Goal: Answer question/provide support

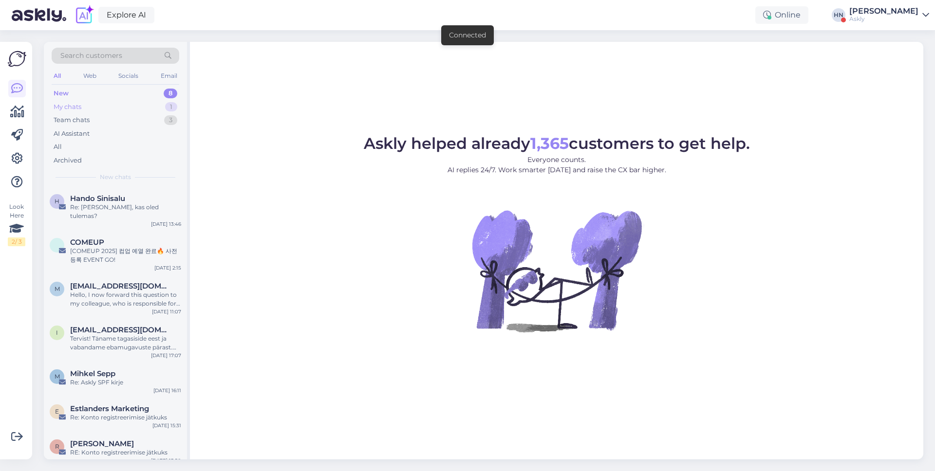
click at [167, 105] on div "1" at bounding box center [171, 107] width 12 height 10
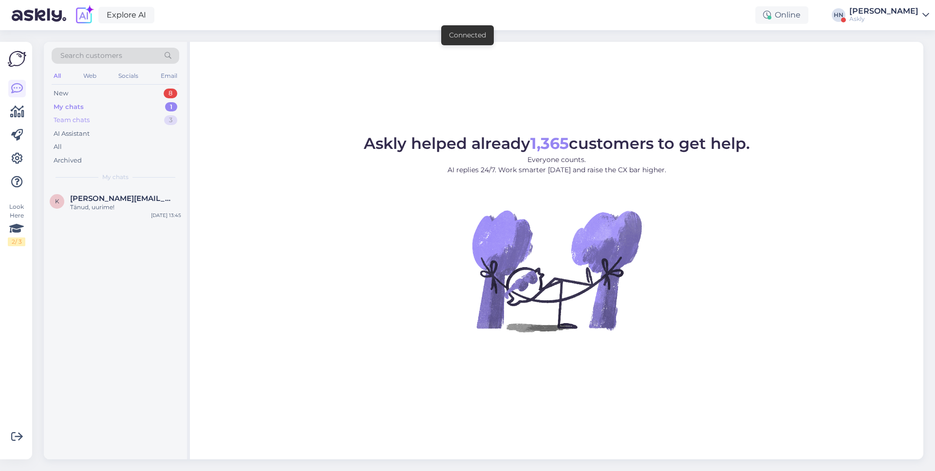
click at [157, 122] on div "Team chats 3" at bounding box center [116, 120] width 128 height 14
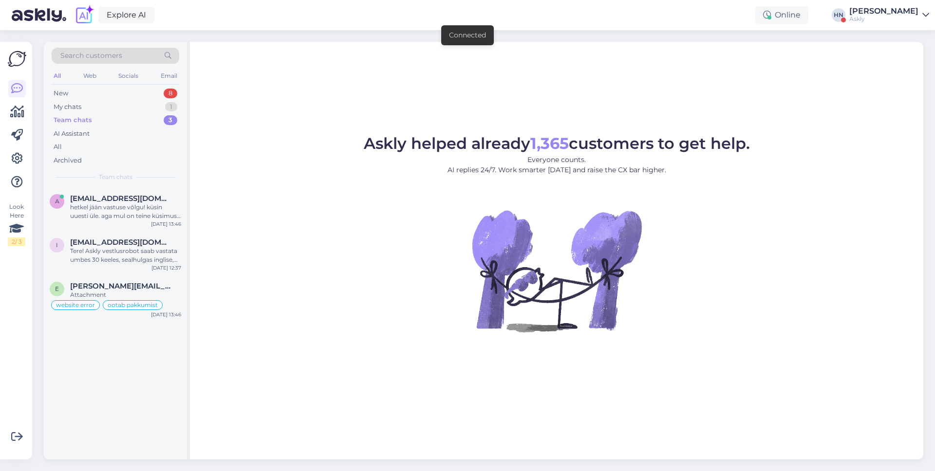
click at [152, 115] on div "Team chats 3" at bounding box center [116, 120] width 128 height 14
click at [151, 106] on div "My chats 1" at bounding box center [116, 107] width 128 height 14
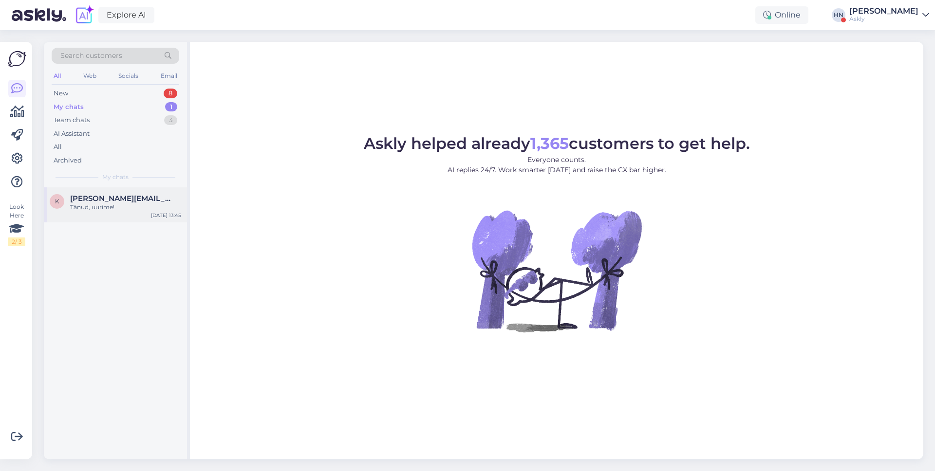
click at [143, 218] on div "k [PERSON_NAME][EMAIL_ADDRESS][PERSON_NAME][DOMAIN_NAME] Tänud, uurime! [DATE] …" at bounding box center [115, 205] width 143 height 35
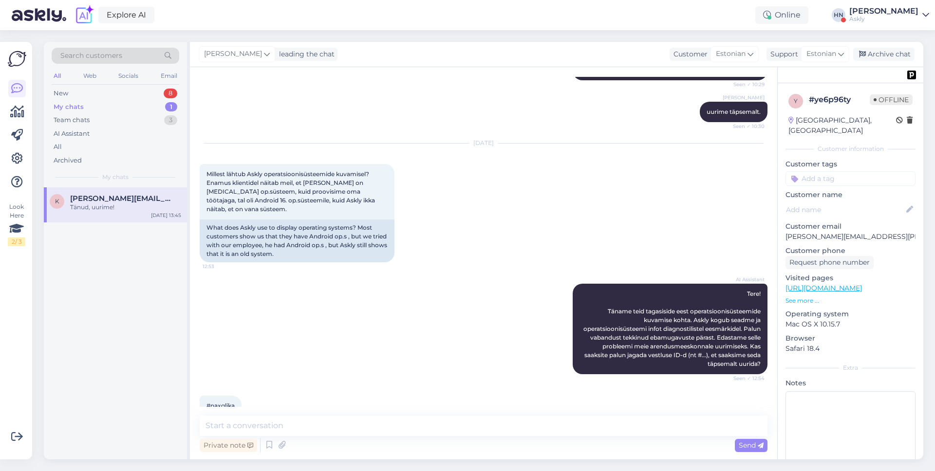
scroll to position [3472, 0]
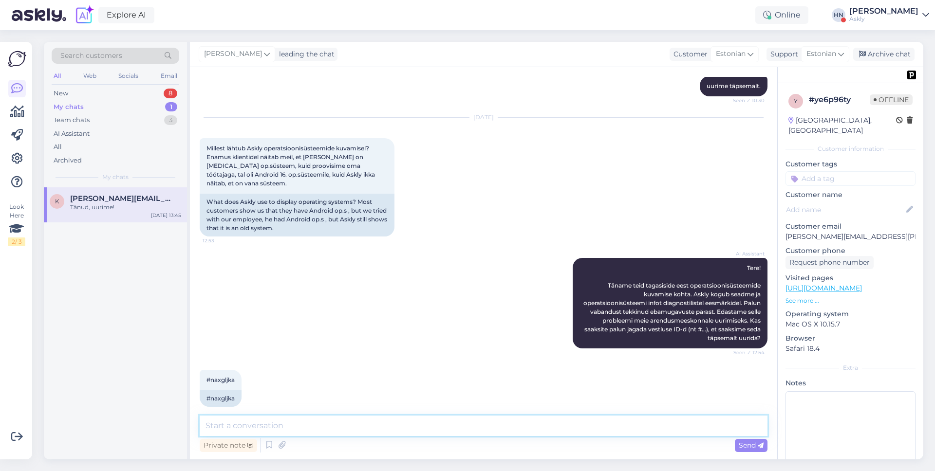
click at [283, 434] on textarea at bounding box center [484, 426] width 568 height 20
click at [318, 416] on textarea at bounding box center [484, 426] width 568 height 20
click at [317, 420] on textarea at bounding box center [484, 426] width 568 height 20
click at [499, 420] on textarea at bounding box center [484, 426] width 568 height 20
click at [689, 264] on span "Tere! Täname teid tagasiside eest operatsioonisüsteemide kuvamise kohta. Askly …" at bounding box center [672, 302] width 179 height 77
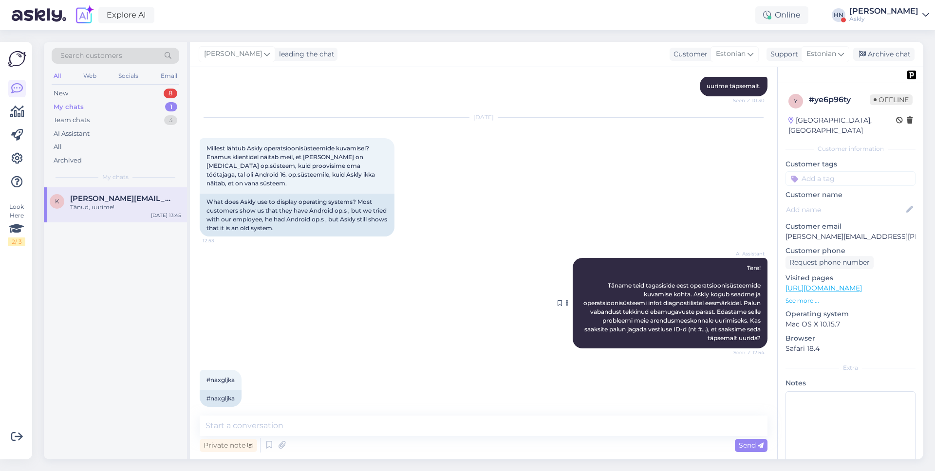
click at [689, 264] on span "Tere! Täname teid tagasiside eest operatsioonisüsteemide kuvamise kohta. Askly …" at bounding box center [672, 302] width 179 height 77
click at [688, 264] on span "Tere! Täname teid tagasiside eest operatsioonisüsteemide kuvamise kohta. Askly …" at bounding box center [672, 302] width 179 height 77
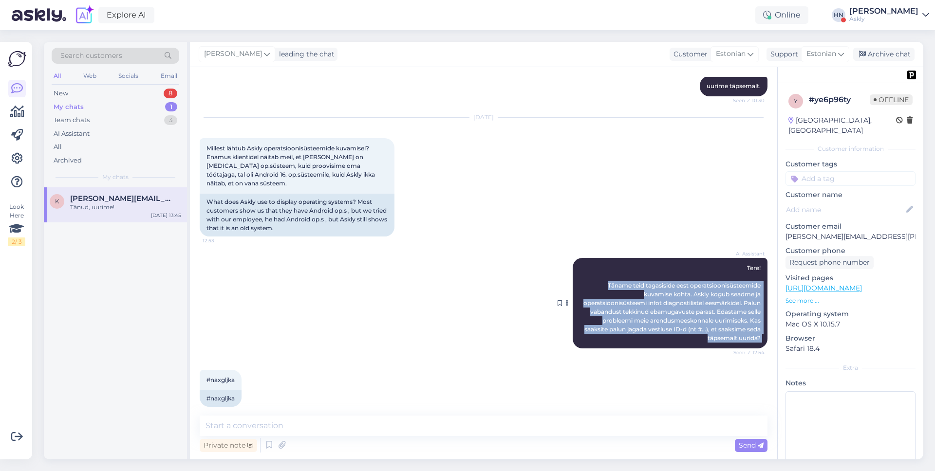
click at [688, 264] on span "Tere! Täname teid tagasiside eest operatsioonisüsteemide kuvamise kohta. Askly …" at bounding box center [672, 302] width 179 height 77
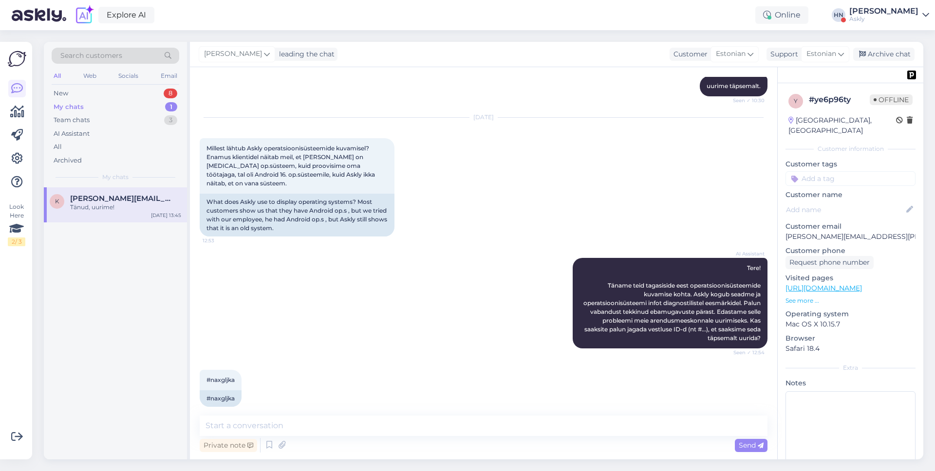
click at [488, 10] on div "Explore AI Online [PERSON_NAME] Askly" at bounding box center [467, 15] width 935 height 30
click at [374, 107] on div "[DATE] Millest lähtub Askly operatsioonisüsteemide kuvamisel? Enamus klientidel…" at bounding box center [484, 177] width 568 height 140
click at [421, 422] on textarea at bounding box center [484, 426] width 568 height 20
click at [394, 429] on textarea "Võtsime uuendused töösse, kuid nende va" at bounding box center [484, 426] width 568 height 20
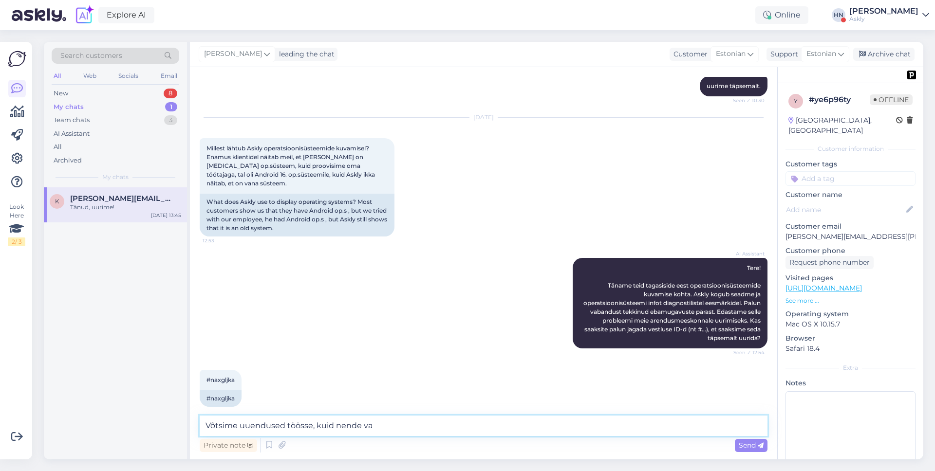
click at [303, 428] on textarea "Võtsime uuendused töösse, kuid nende va" at bounding box center [484, 426] width 568 height 20
type textarea "Edastasim"
click at [609, 264] on span "Tere! Täname teid tagasiside eest operatsioonisüsteemide kuvamise kohta. Askly …" at bounding box center [672, 302] width 179 height 77
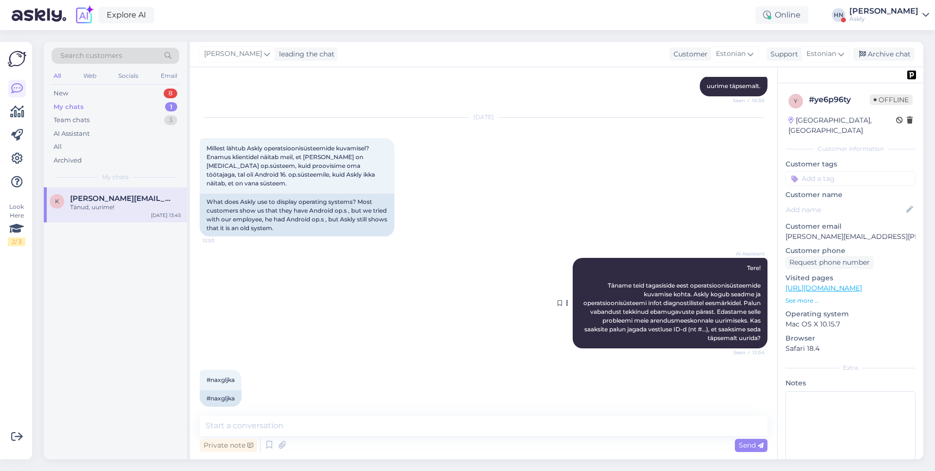
click at [609, 264] on span "Tere! Täname teid tagasiside eest operatsioonisüsteemide kuvamise kohta. Askly …" at bounding box center [672, 302] width 179 height 77
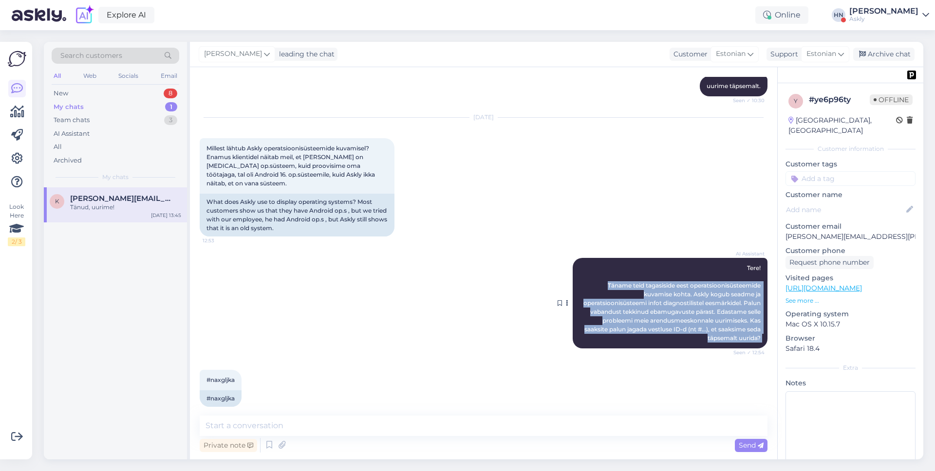
click at [609, 264] on span "Tere! Täname teid tagasiside eest operatsioonisüsteemide kuvamise kohta. Askly …" at bounding box center [672, 302] width 179 height 77
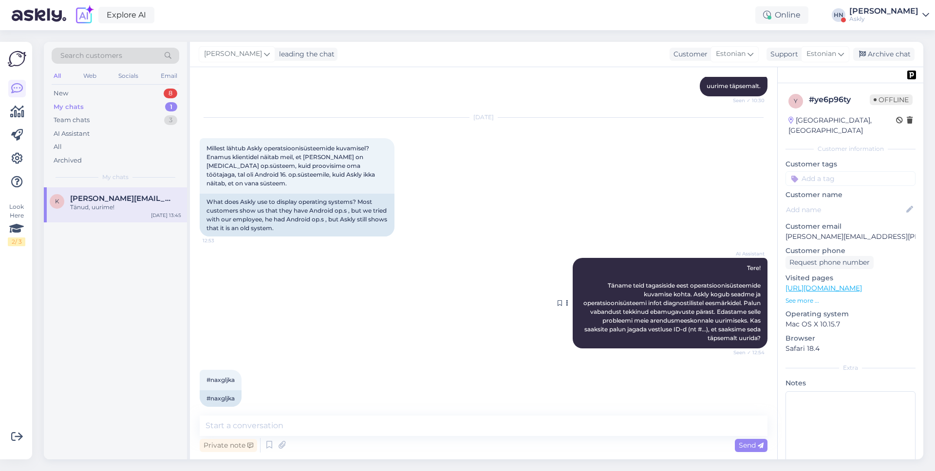
click at [609, 264] on span "Tere! Täname teid tagasiside eest operatsioonisüsteemide kuvamise kohta. Askly …" at bounding box center [672, 302] width 179 height 77
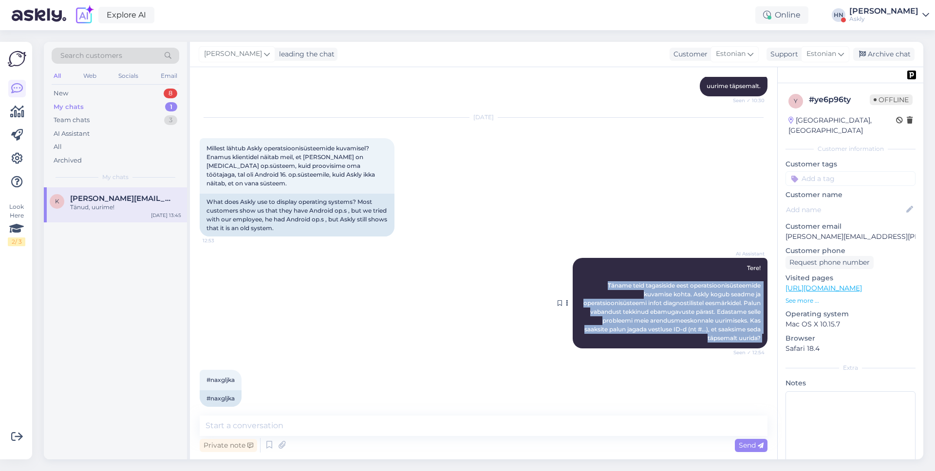
click at [609, 264] on span "Tere! Täname teid tagasiside eest operatsioonisüsteemide kuvamise kohta. Askly …" at bounding box center [672, 302] width 179 height 77
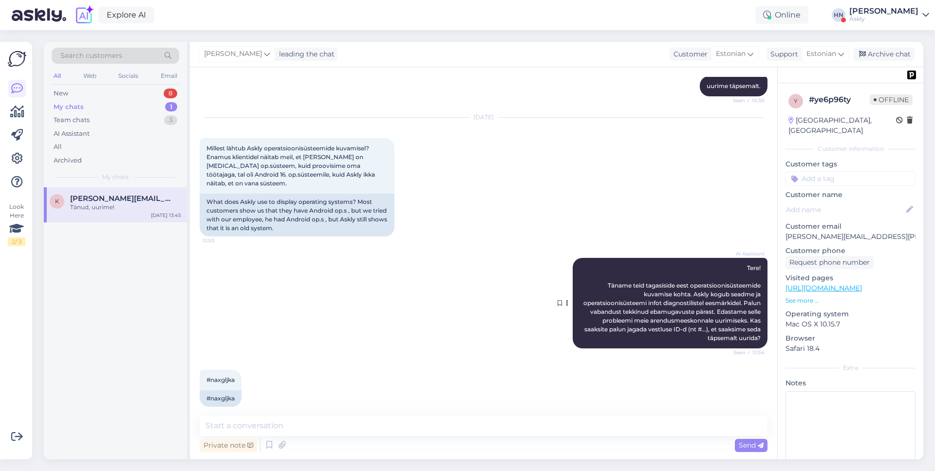
click at [609, 264] on span "Tere! Täname teid tagasiside eest operatsioonisüsteemide kuvamise kohta. Askly …" at bounding box center [672, 302] width 179 height 77
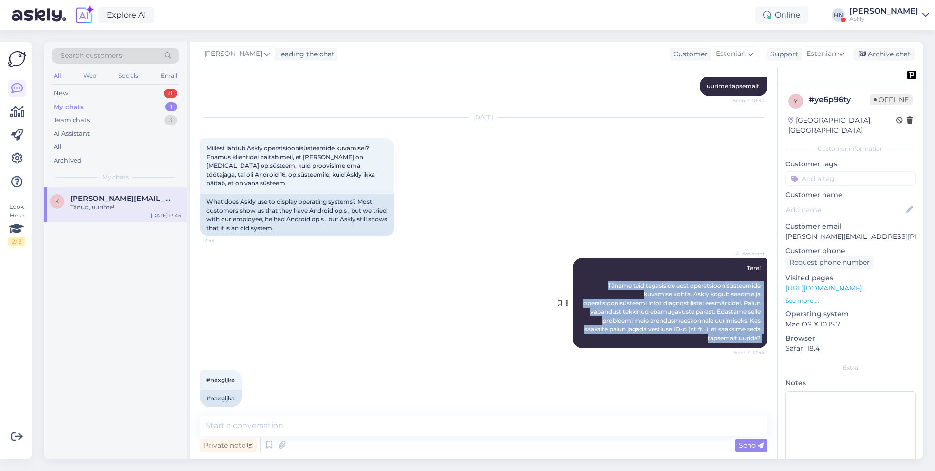
click at [609, 264] on span "Tere! Täname teid tagasiside eest operatsioonisüsteemide kuvamise kohta. Askly …" at bounding box center [672, 302] width 179 height 77
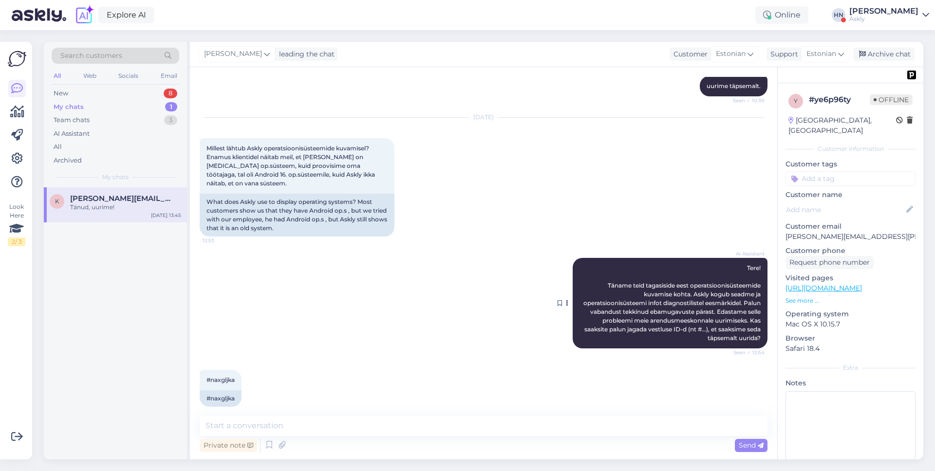
click at [609, 264] on span "Tere! Täname teid tagasiside eest operatsioonisüsteemide kuvamise kohta. Askly …" at bounding box center [672, 302] width 179 height 77
click at [677, 10] on div "Explore AI Online [PERSON_NAME] Askly" at bounding box center [467, 15] width 935 height 30
click at [600, 258] on div "AI Assistant Tere! Täname teid tagasiside eest operatsioonisüsteemide kuvamise …" at bounding box center [670, 303] width 195 height 91
click at [656, 26] on div "Explore AI Online [PERSON_NAME] Askly" at bounding box center [467, 15] width 935 height 30
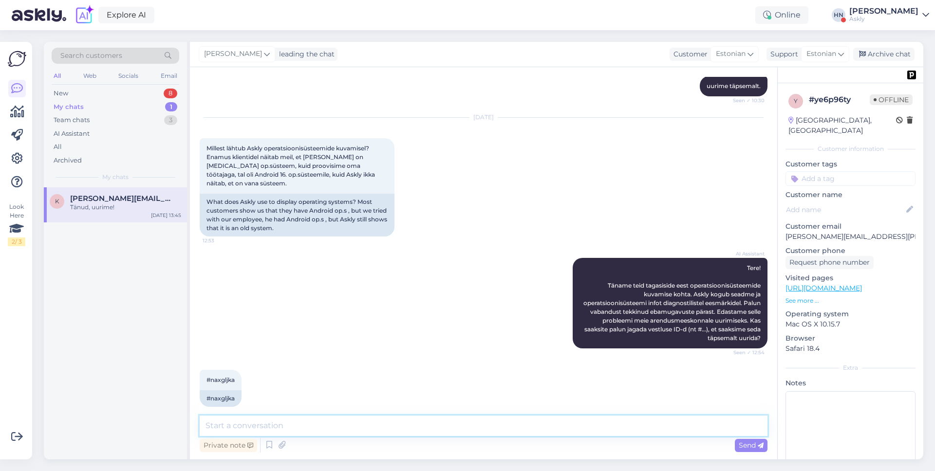
click at [393, 420] on textarea at bounding box center [484, 426] width 568 height 20
type textarea "<"
click at [232, 427] on textarea "Kahjuk kiiret lahendust ei leidnud kuid võtsime parandused arendusse" at bounding box center [484, 426] width 568 height 20
click at [492, 428] on textarea "Kahjuks kiiret lahendust ei leidnud kuid võtsime parandused arendusse" at bounding box center [484, 426] width 568 height 20
type textarea "Kahjuks kiiret lahendust ei leidnud kuid võtsime parandused arendusse. Aitäh ta…"
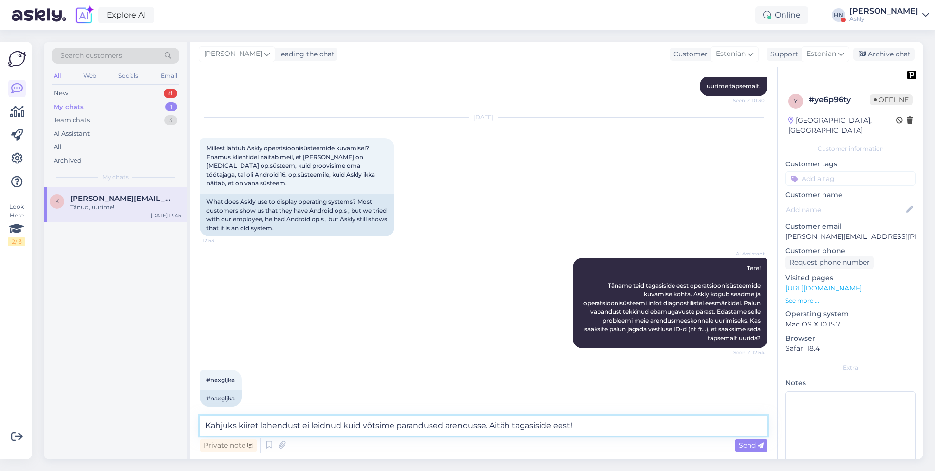
click at [458, 432] on textarea "Kahjuks kiiret lahendust ei leidnud kuid võtsime parandused arendusse. Aitäh ta…" at bounding box center [484, 426] width 568 height 20
click at [459, 430] on textarea "Kahjuks kiiret lahendust ei leidnud kuid võtsime parandused arendusse. Aitäh ta…" at bounding box center [484, 426] width 568 height 20
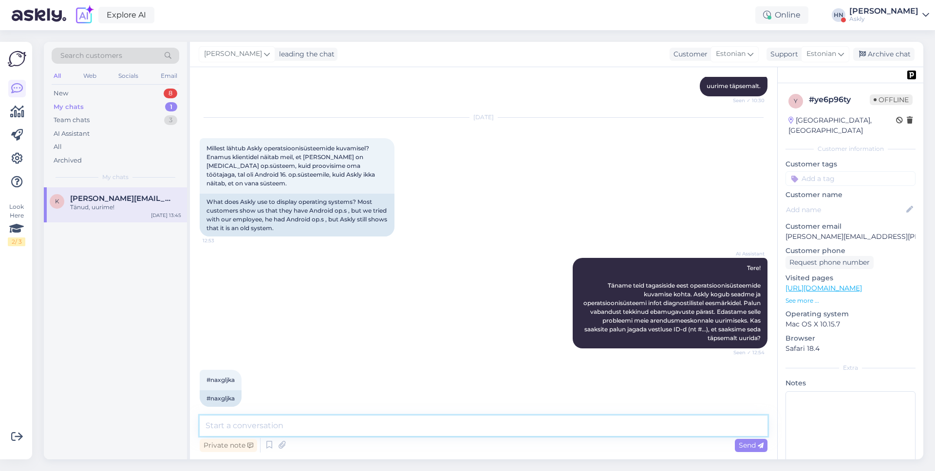
scroll to position [3543, 0]
